Goal: Task Accomplishment & Management: Complete application form

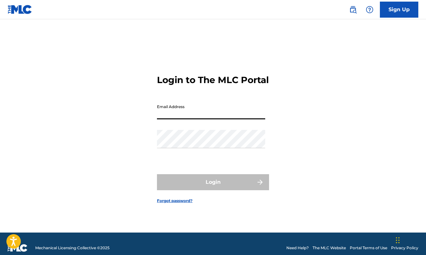
click at [393, 16] on link "Sign Up" at bounding box center [399, 10] width 38 height 16
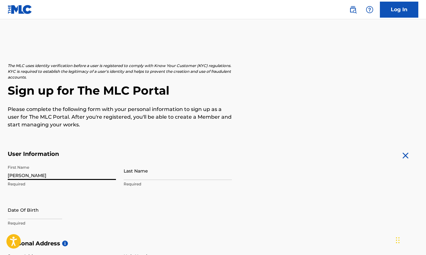
type input "[PERSON_NAME]"
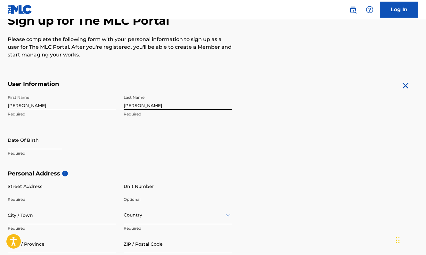
scroll to position [73, 0]
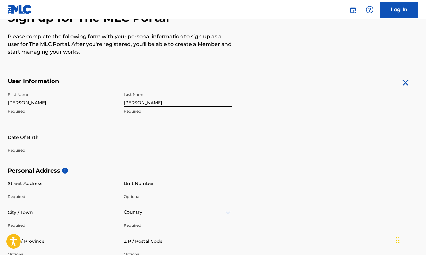
type input "[PERSON_NAME]"
select select "7"
select select "2025"
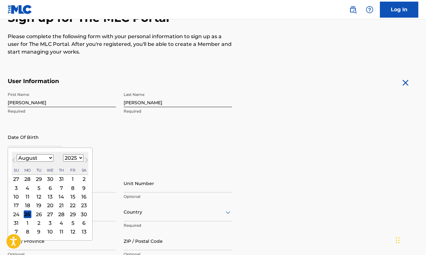
click at [14, 158] on span "Previous Month" at bounding box center [14, 161] width 0 height 10
select select "6"
select select "1992"
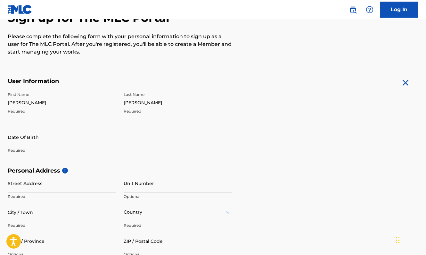
click at [219, 137] on div "First Name [PERSON_NAME] Required Last Name [PERSON_NAME] Required Date Of Birt…" at bounding box center [120, 128] width 224 height 78
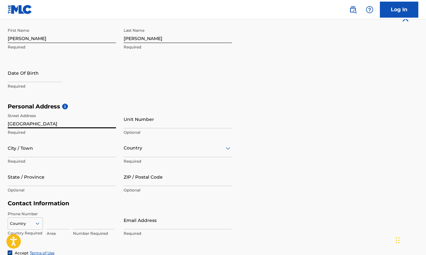
scroll to position [138, 0]
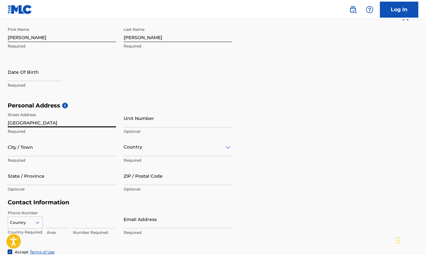
type input "[GEOGRAPHIC_DATA]"
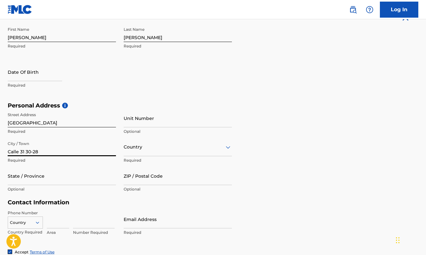
type input "Calle 31 30-28"
click at [139, 149] on div at bounding box center [178, 147] width 108 height 8
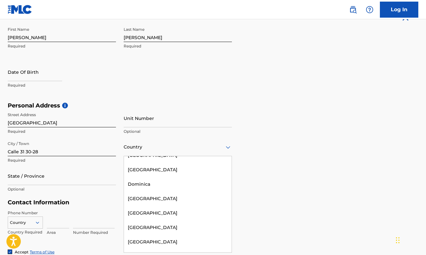
scroll to position [0, 0]
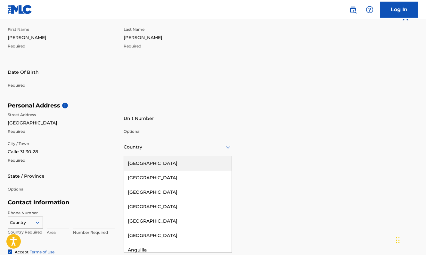
click at [154, 166] on div "[GEOGRAPHIC_DATA]" at bounding box center [178, 163] width 108 height 14
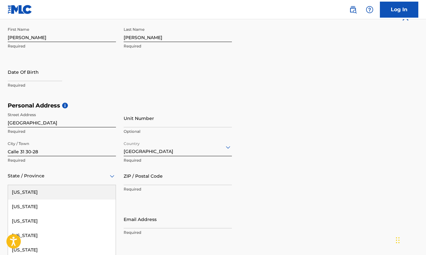
scroll to position [164, 0]
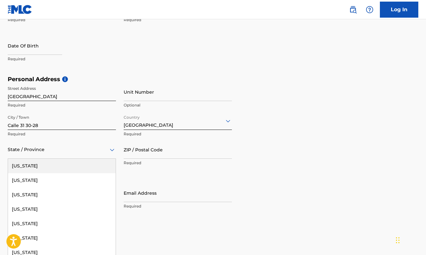
click at [65, 158] on div "[US_STATE], 1 of 57. 57 results available. Use Up and Down to choose options, p…" at bounding box center [62, 149] width 108 height 18
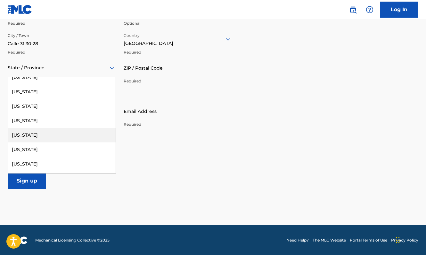
scroll to position [552, 0]
click at [77, 134] on div "[US_STATE]" at bounding box center [62, 137] width 108 height 14
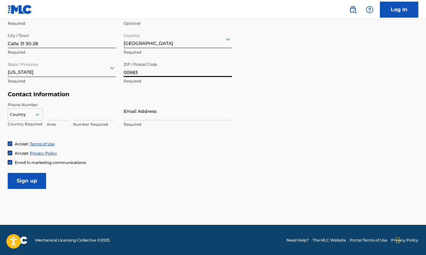
type input "00983"
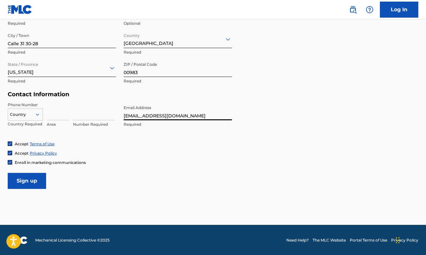
type input "[EMAIL_ADDRESS][DOMAIN_NAME]"
click at [59, 109] on input at bounding box center [58, 111] width 22 height 18
type input "786"
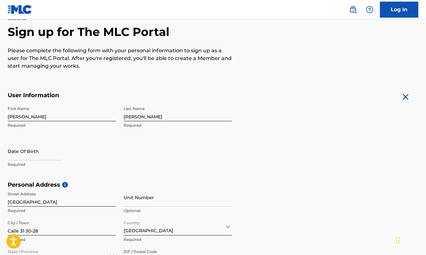
scroll to position [58, 0]
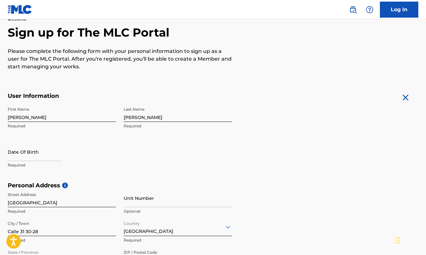
type input "9926982"
select select "7"
select select "2025"
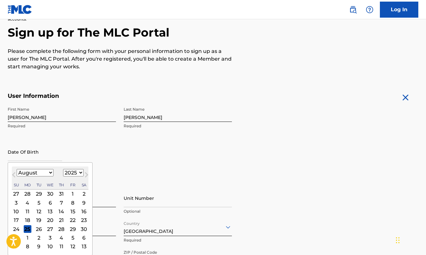
click at [36, 152] on input "text" at bounding box center [35, 151] width 54 height 18
click at [11, 173] on button "Previous Month" at bounding box center [14, 176] width 10 height 10
select select "6"
click at [37, 201] on div "8" at bounding box center [39, 202] width 8 height 8
type input "[DATE]"
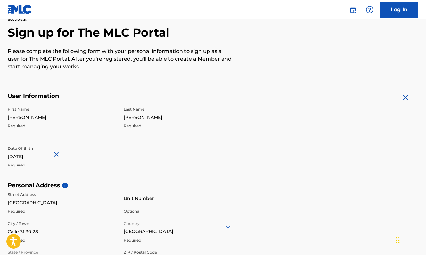
click at [54, 154] on input "[DATE]" at bounding box center [35, 151] width 54 height 18
select select "6"
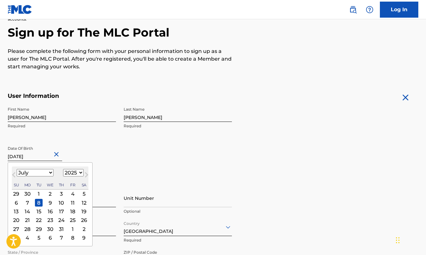
select select "1992"
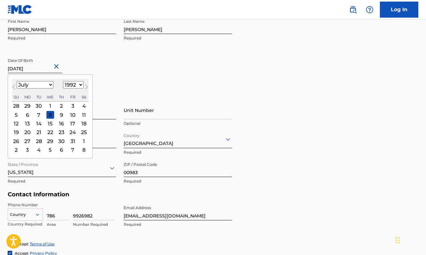
scroll to position [147, 0]
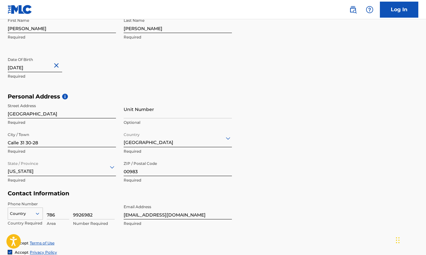
click at [272, 178] on div "Personal Address i Street Address [GEOGRAPHIC_DATA] Required Unit Number Option…" at bounding box center [213, 141] width 410 height 97
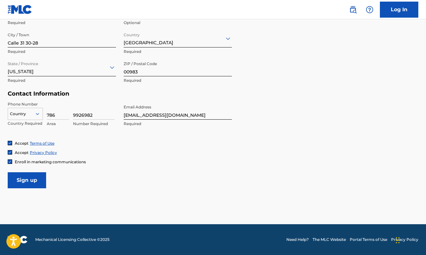
scroll to position [246, 0]
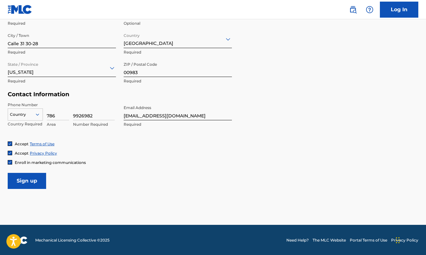
click at [40, 178] on input "Sign up" at bounding box center [27, 181] width 38 height 16
click at [20, 114] on div at bounding box center [25, 114] width 35 height 7
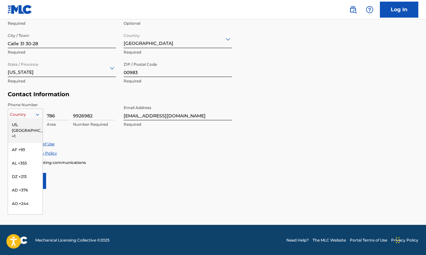
click at [30, 125] on div "US, [GEOGRAPHIC_DATA] +1" at bounding box center [25, 130] width 35 height 25
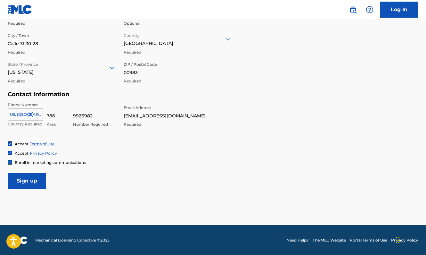
click at [33, 180] on input "Sign up" at bounding box center [27, 181] width 38 height 16
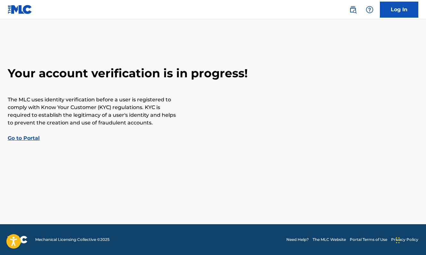
click at [12, 136] on link "Go to Portal" at bounding box center [24, 138] width 32 height 6
